Goal: Register for event/course

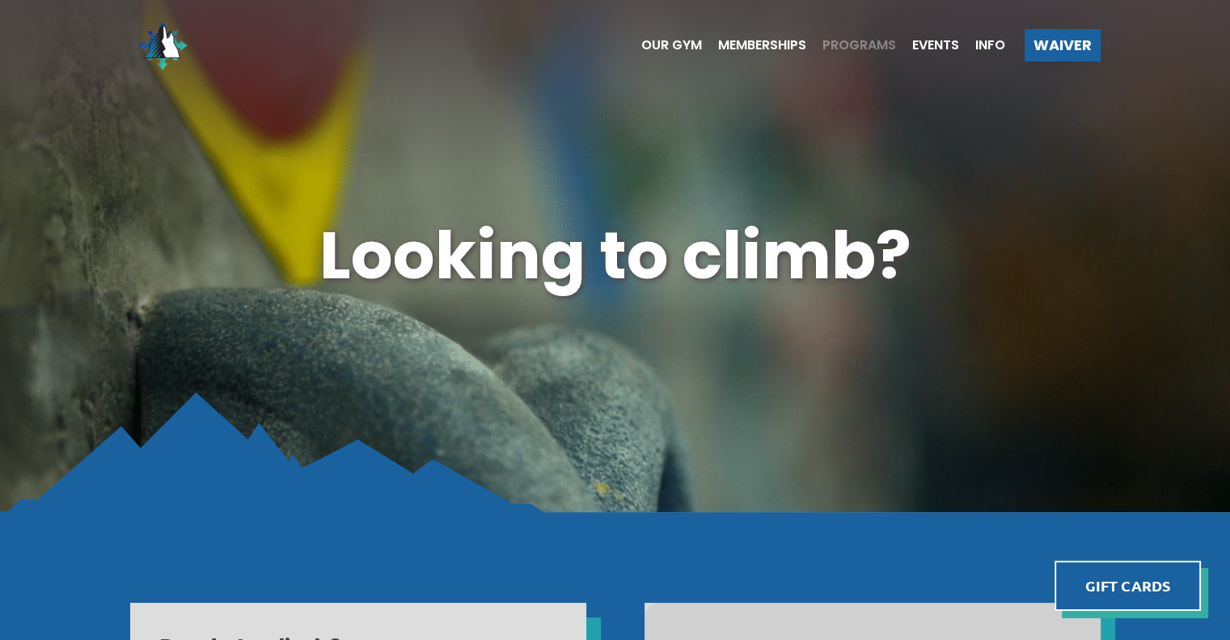
click at [870, 44] on span "Programs" at bounding box center [859, 45] width 74 height 13
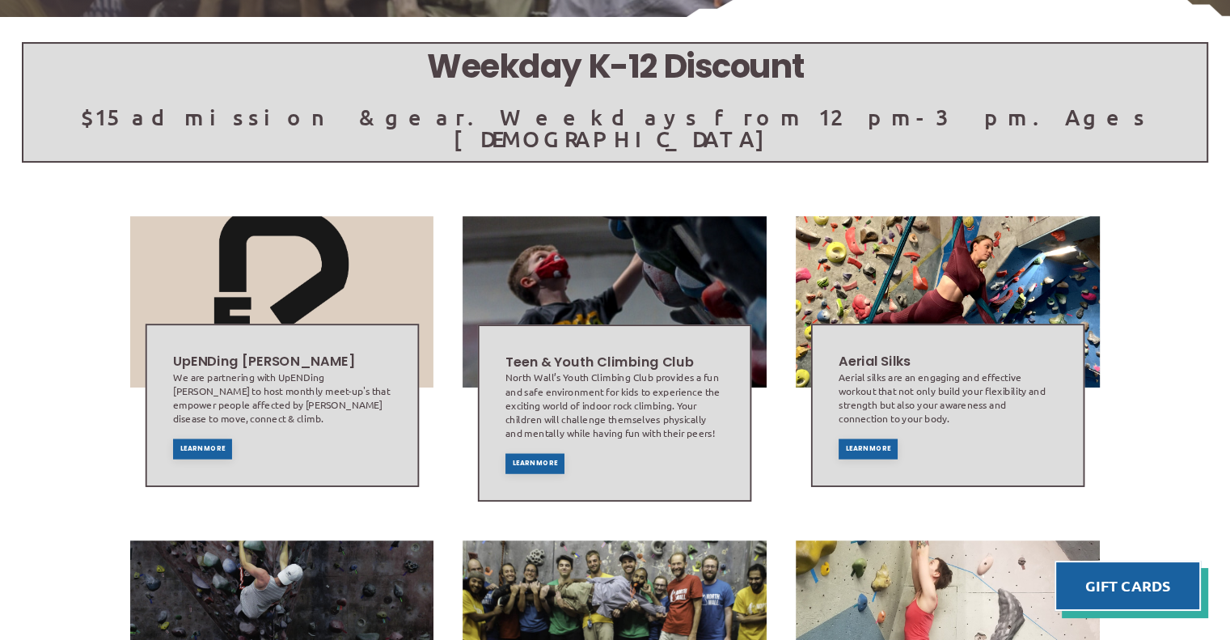
scroll to position [330, 0]
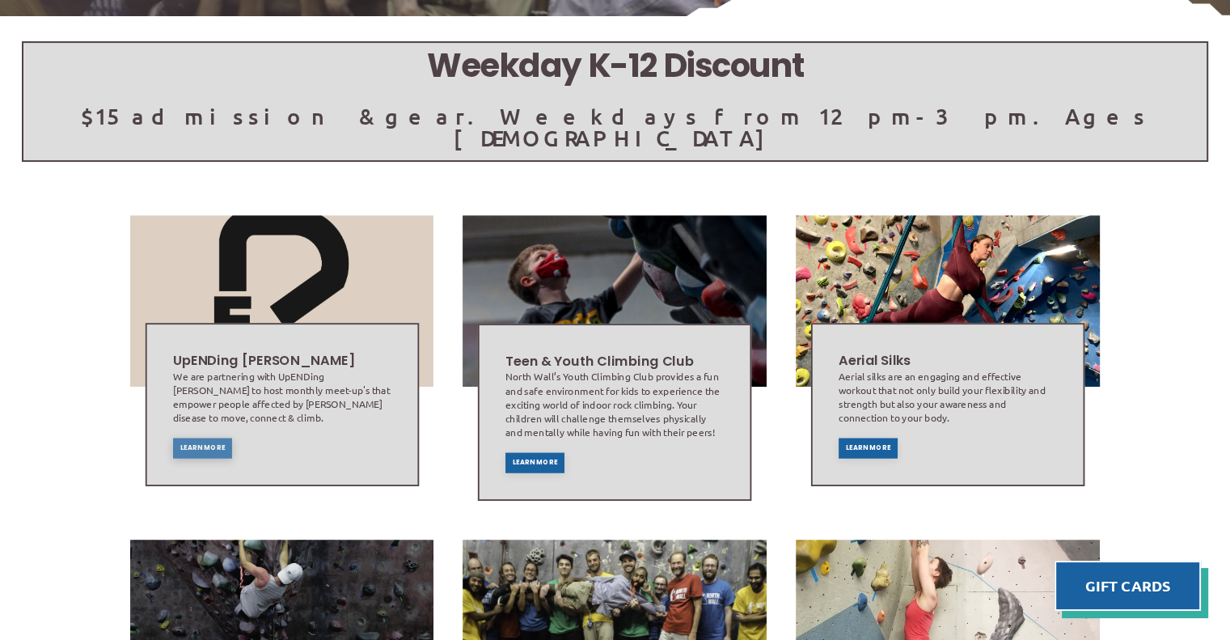
click at [220, 437] on div "Learn More" at bounding box center [201, 447] width 59 height 20
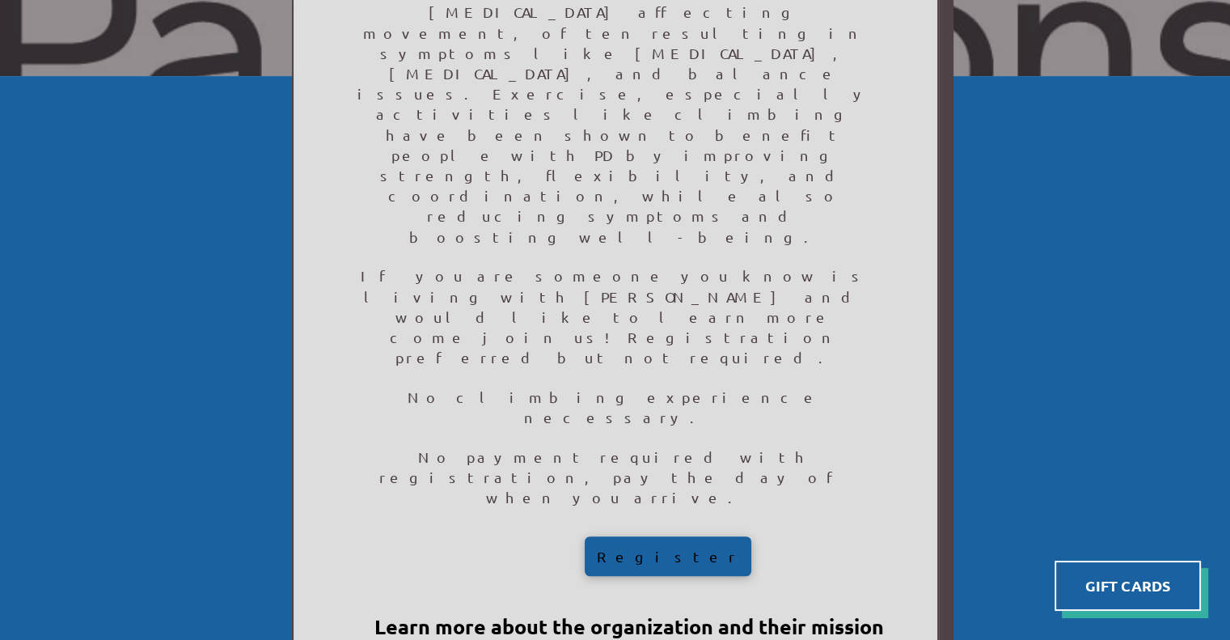
scroll to position [385, 0]
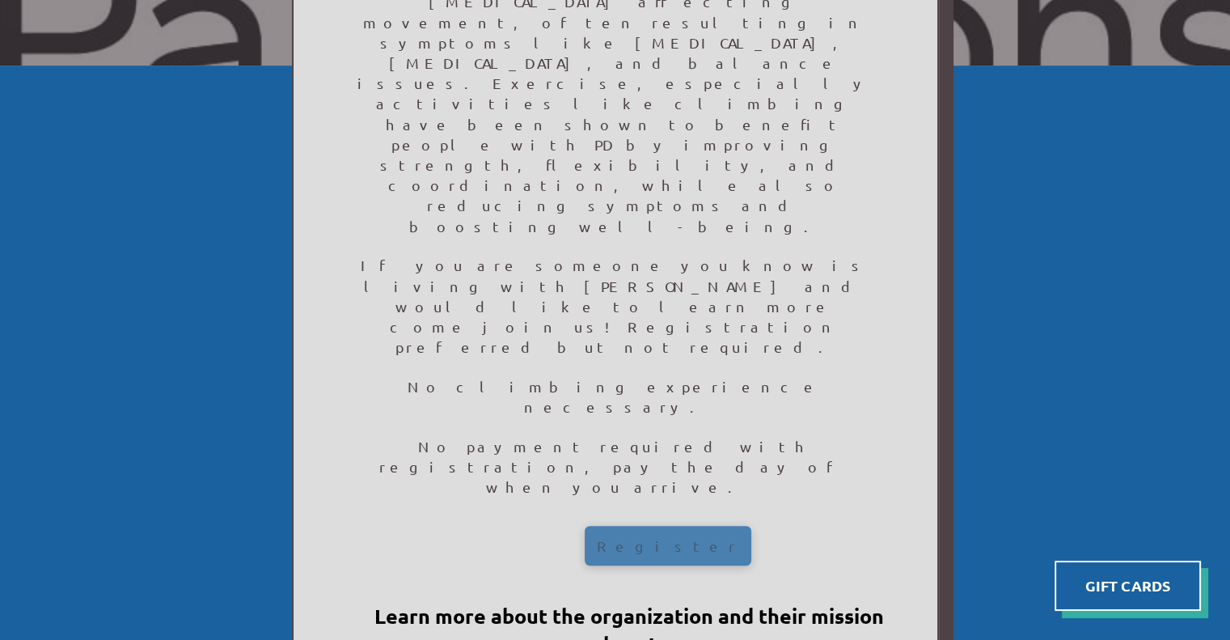
click at [624, 526] on div "Register" at bounding box center [668, 546] width 167 height 40
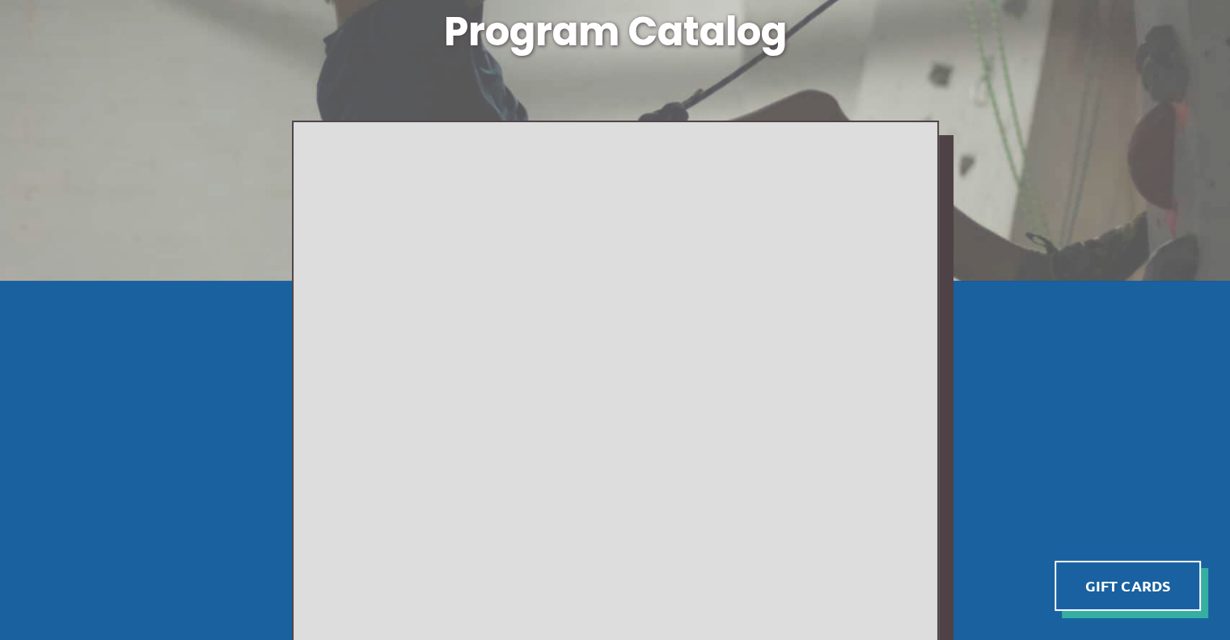
scroll to position [106, 0]
